Goal: Task Accomplishment & Management: Use online tool/utility

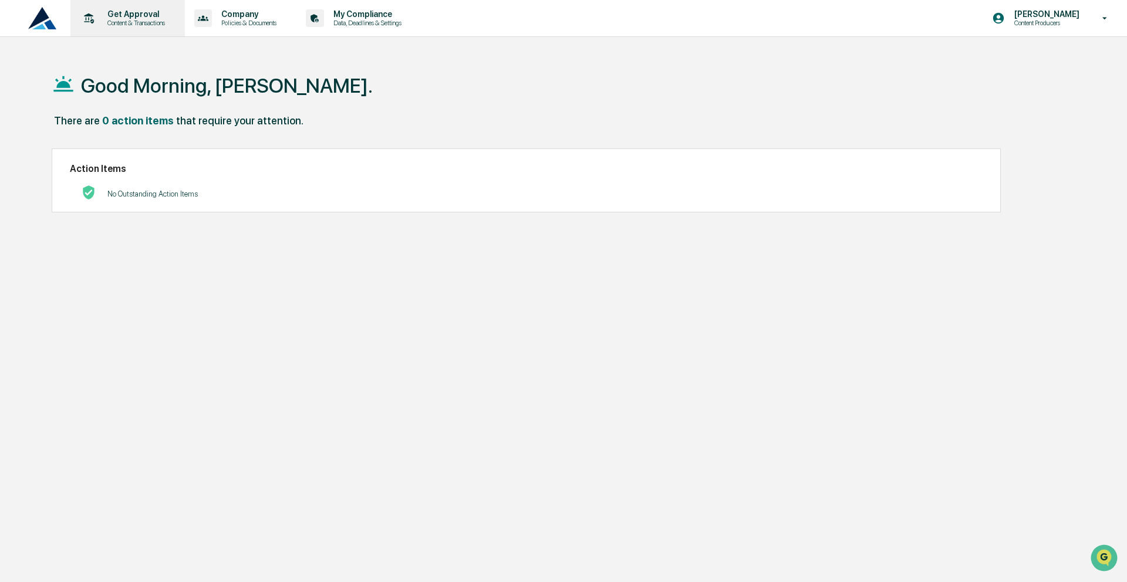
click at [155, 15] on p "Get Approval" at bounding box center [134, 13] width 73 height 9
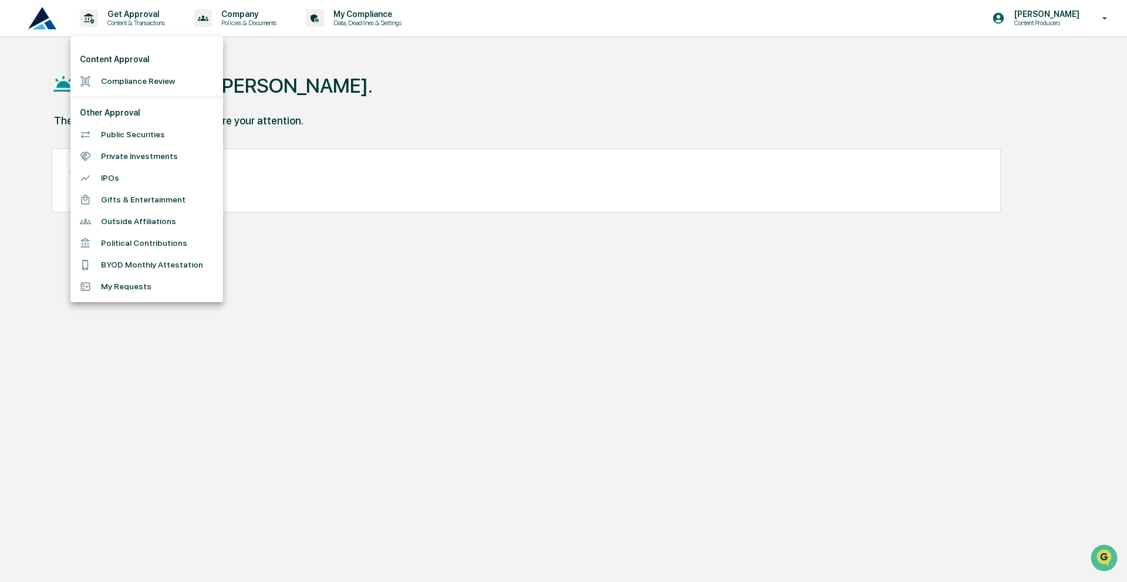
click at [137, 86] on li "Compliance Review" at bounding box center [146, 81] width 153 height 22
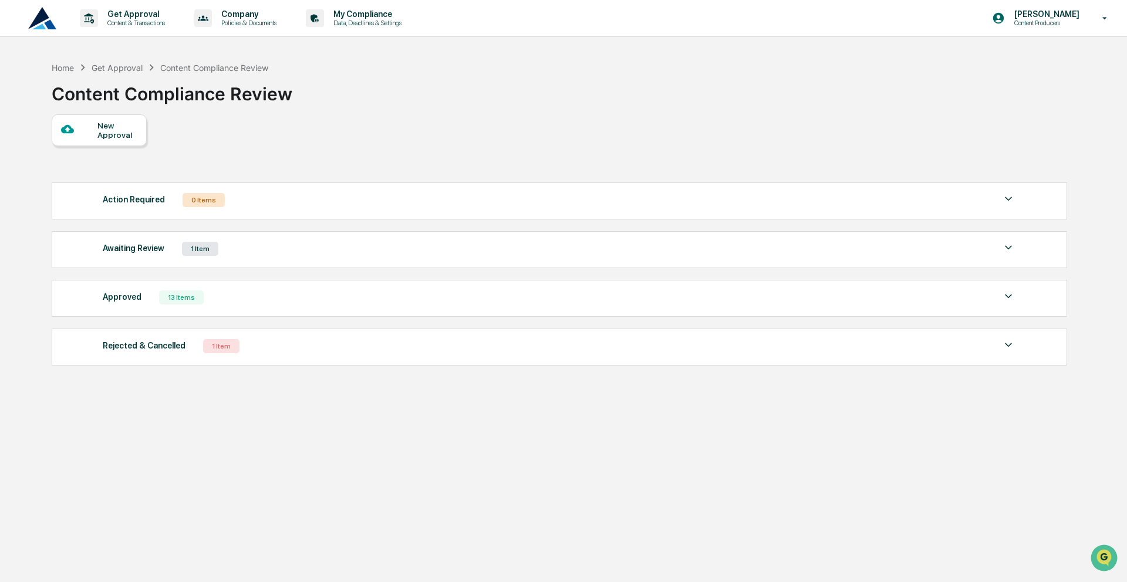
click at [209, 239] on div "Awaiting Review 1 Item File Name Review Id Created Date Requested By Compliance…" at bounding box center [559, 249] width 1015 height 37
click at [212, 248] on div "1 Item" at bounding box center [200, 249] width 36 height 14
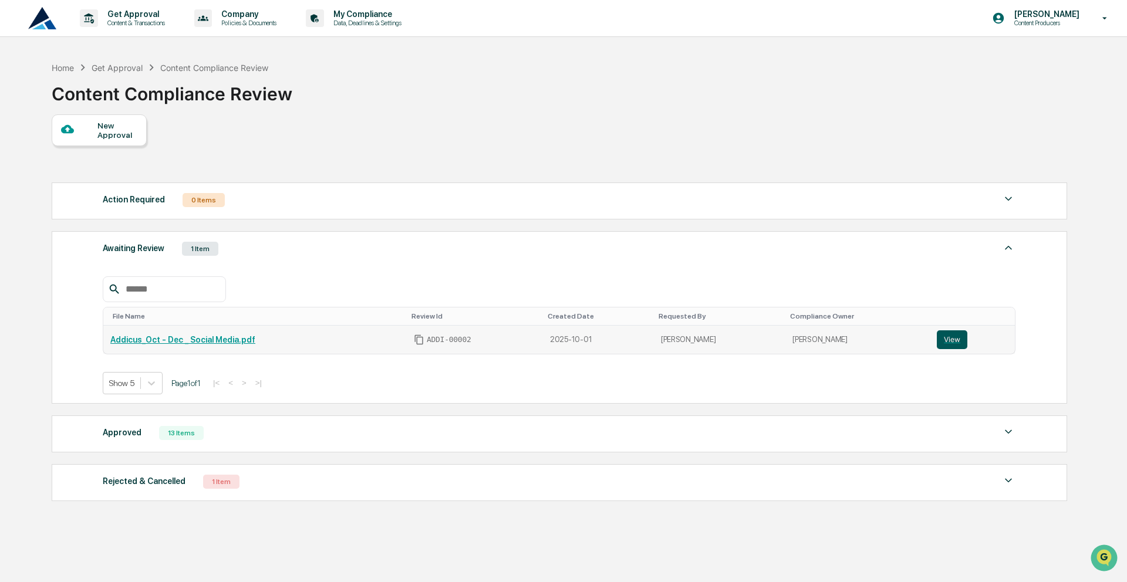
click at [954, 343] on button "View" at bounding box center [952, 339] width 31 height 19
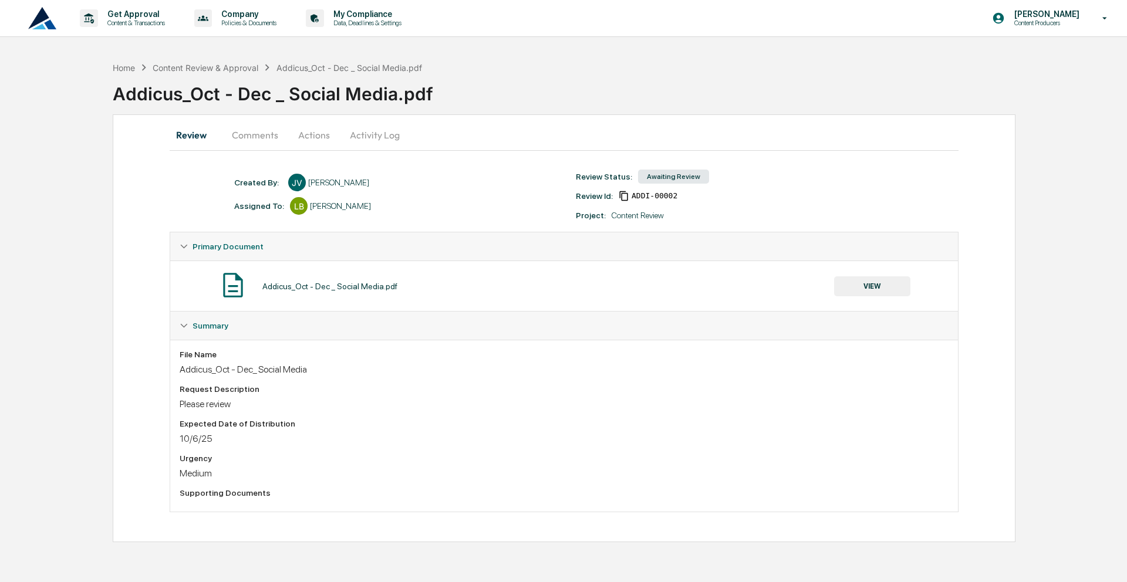
click at [242, 140] on button "Comments" at bounding box center [254, 135] width 65 height 28
